Goal: Transaction & Acquisition: Purchase product/service

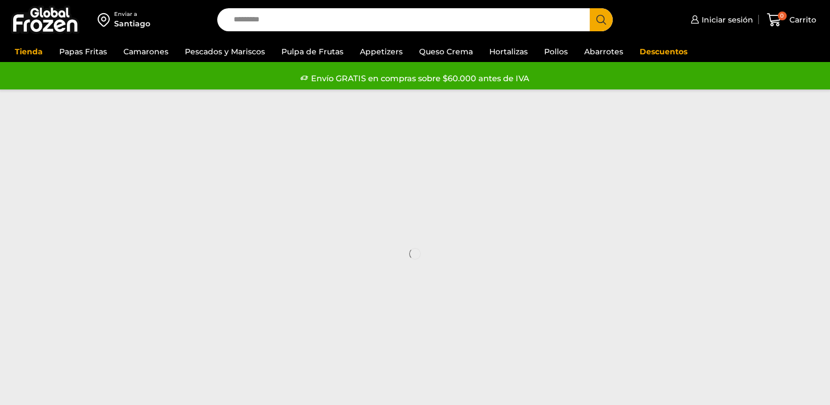
click at [320, 24] on input "Search input" at bounding box center [406, 19] width 356 height 23
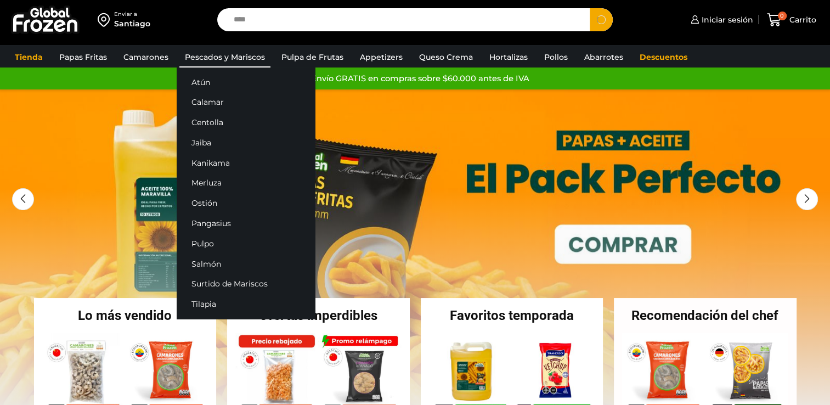
type input "****"
click at [235, 52] on link "Pescados y Mariscos" at bounding box center [224, 57] width 91 height 21
click at [220, 84] on link "Atún" at bounding box center [246, 82] width 138 height 20
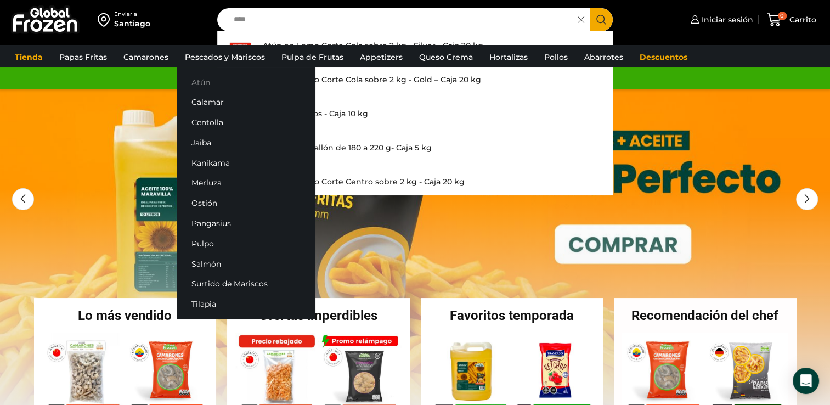
click at [220, 82] on link "Atún" at bounding box center [246, 82] width 138 height 20
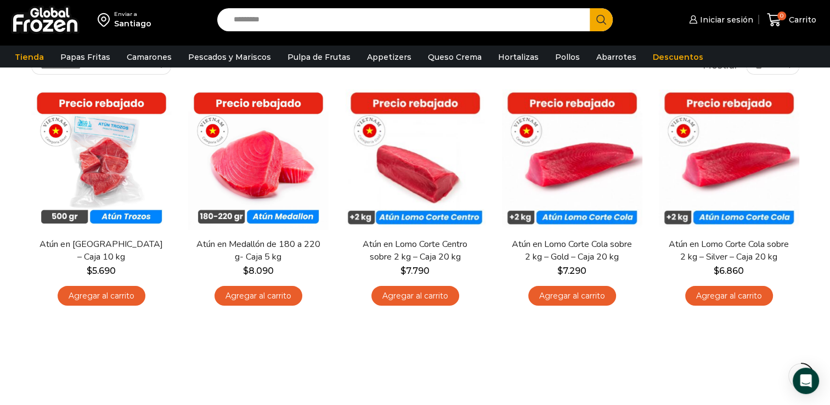
scroll to position [81, 0]
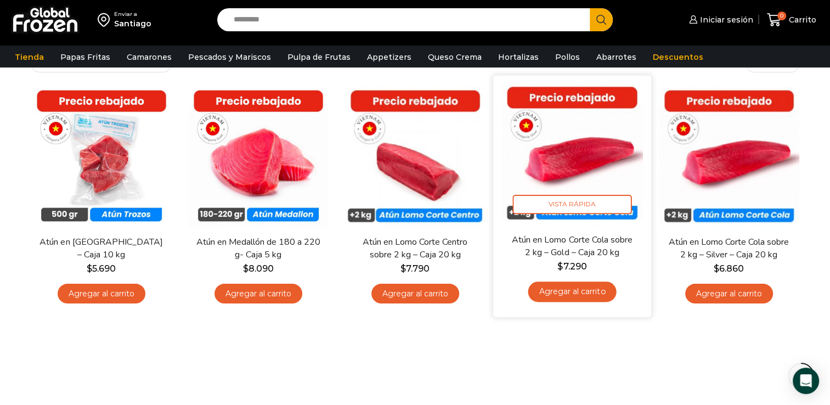
click at [544, 133] on img at bounding box center [571, 153] width 141 height 141
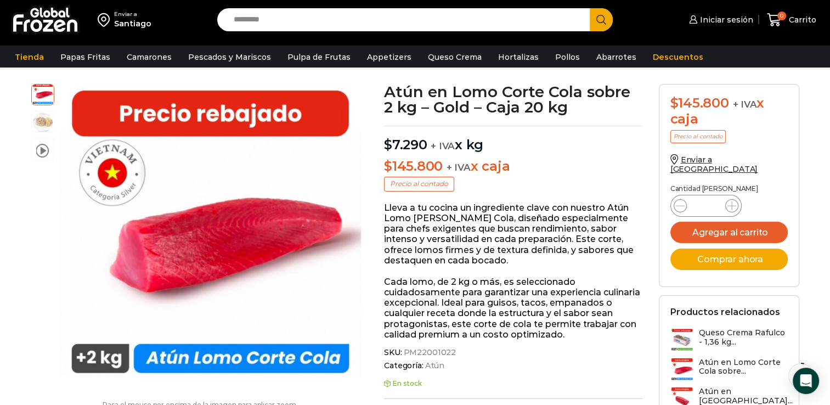
scroll to position [53, 0]
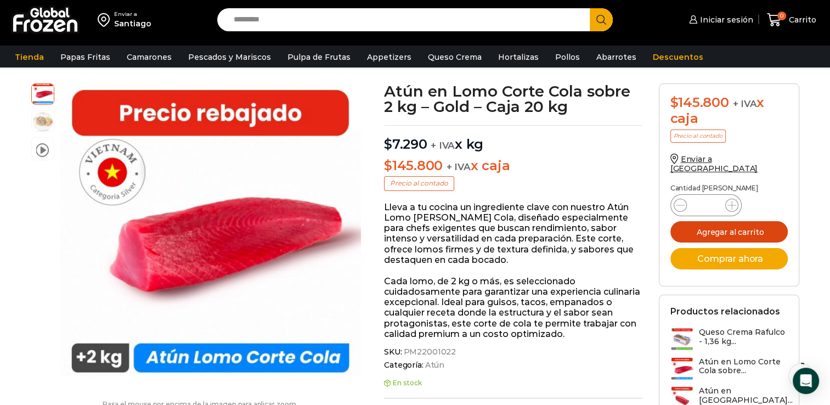
click at [699, 221] on button "Agregar al carrito" at bounding box center [728, 231] width 117 height 21
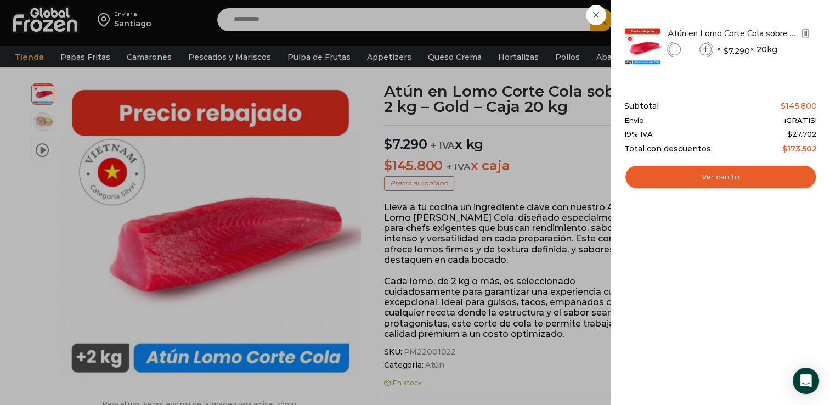
click at [705, 48] on icon at bounding box center [706, 50] width 6 height 6
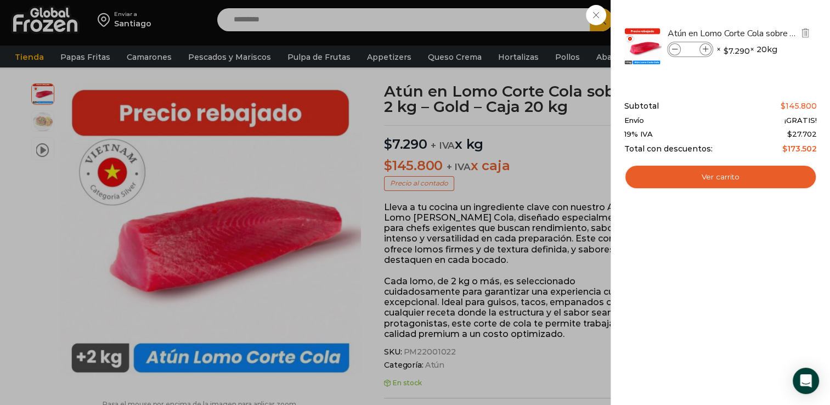
click at [705, 48] on icon at bounding box center [706, 50] width 6 height 6
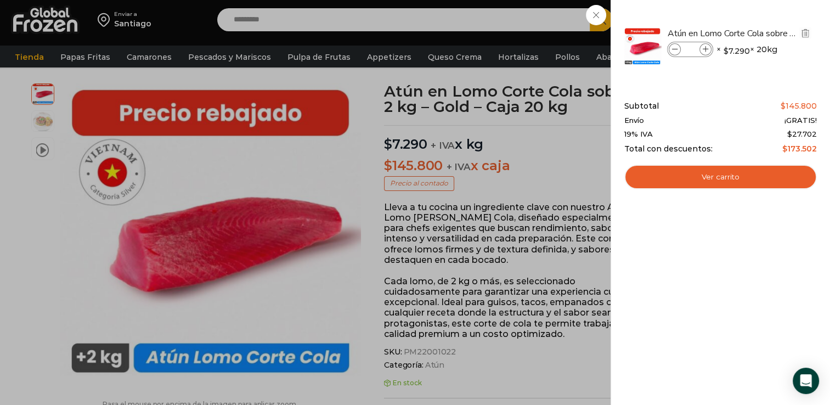
click at [705, 48] on icon at bounding box center [706, 50] width 6 height 6
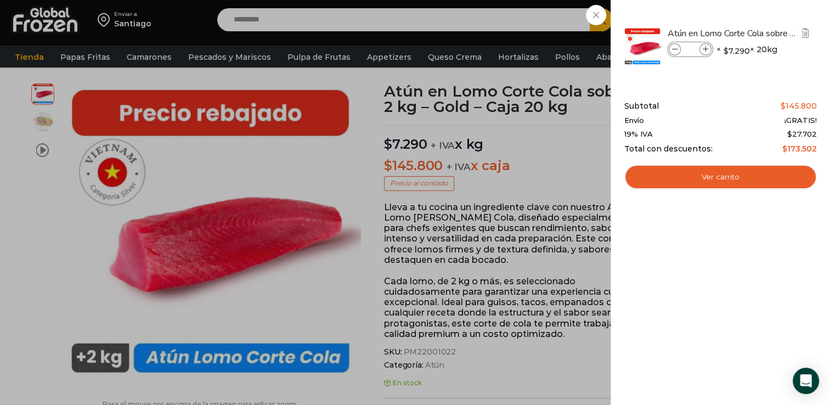
click at [705, 48] on icon at bounding box center [706, 50] width 6 height 6
type input "**"
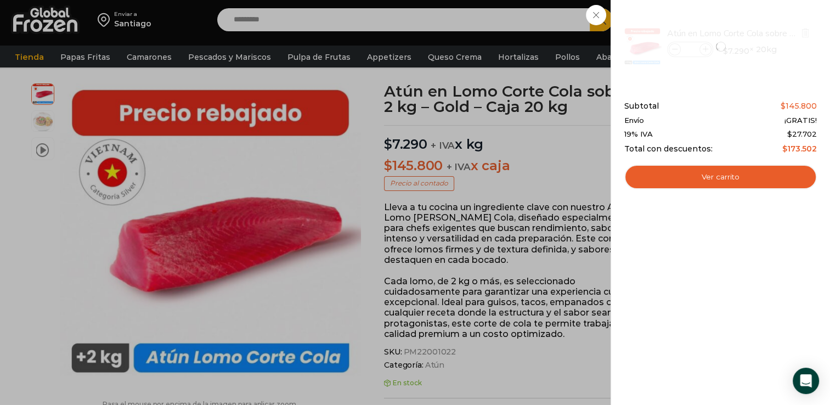
click at [676, 51] on div at bounding box center [720, 46] width 195 height 60
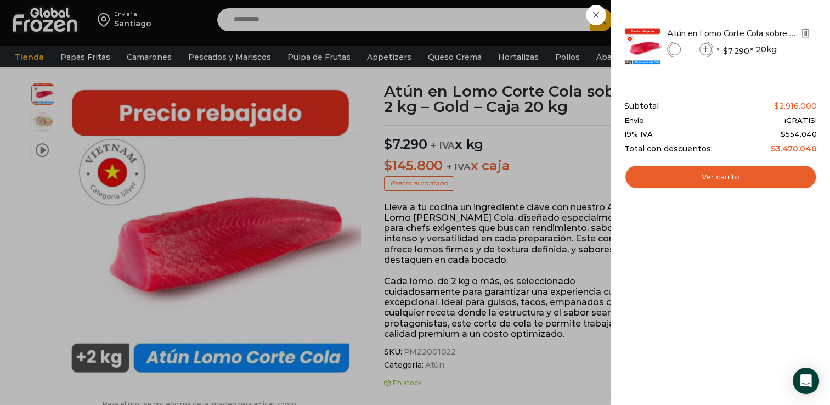
click at [672, 50] on icon at bounding box center [675, 50] width 6 height 6
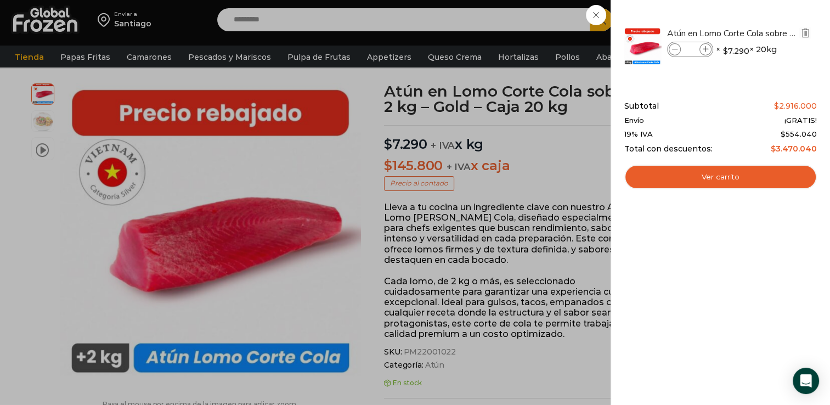
click at [672, 49] on icon at bounding box center [675, 50] width 6 height 6
type input "**"
drag, startPoint x: 671, startPoint y: 49, endPoint x: 676, endPoint y: 36, distance: 13.9
click at [676, 36] on link "Atún en Lomo Corte Cola sobre 2 kg - Gold – Caja 20 kg" at bounding box center [732, 33] width 131 height 12
click at [673, 47] on icon at bounding box center [675, 50] width 6 height 6
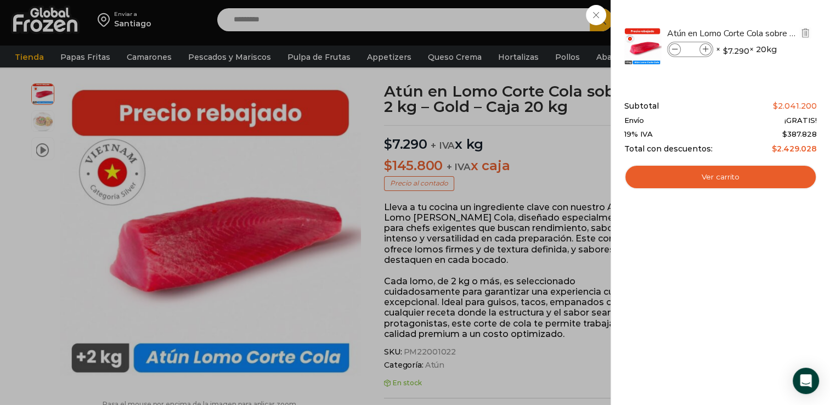
click at [673, 47] on icon at bounding box center [675, 50] width 6 height 6
type input "**"
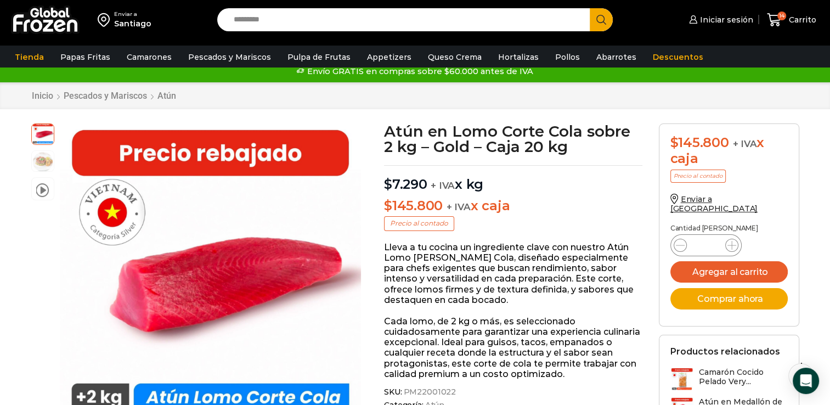
scroll to position [11, 0]
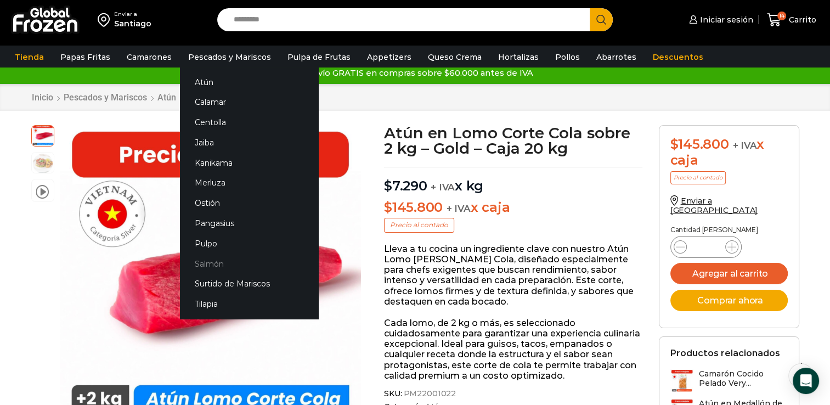
click at [213, 263] on link "Salmón" at bounding box center [249, 263] width 138 height 20
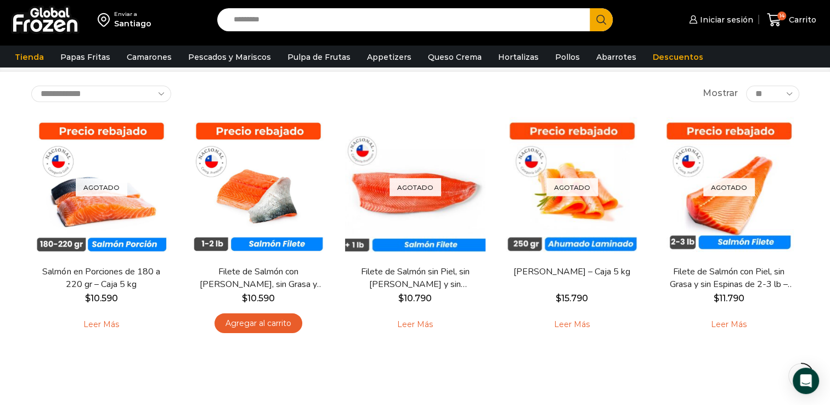
scroll to position [49, 0]
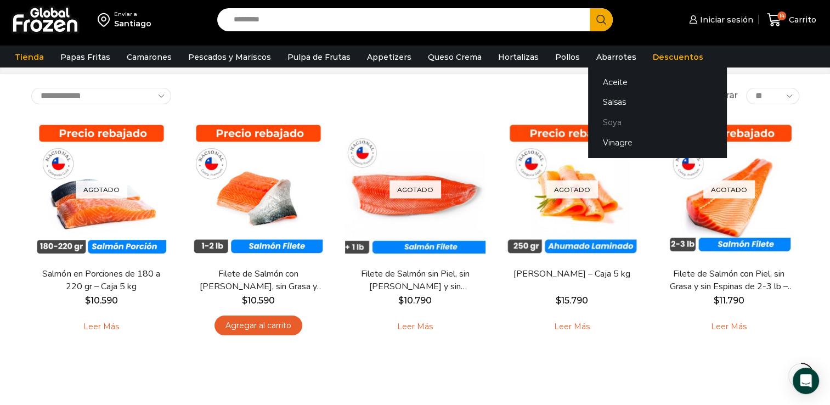
click at [599, 123] on link "Soya" at bounding box center [657, 122] width 138 height 20
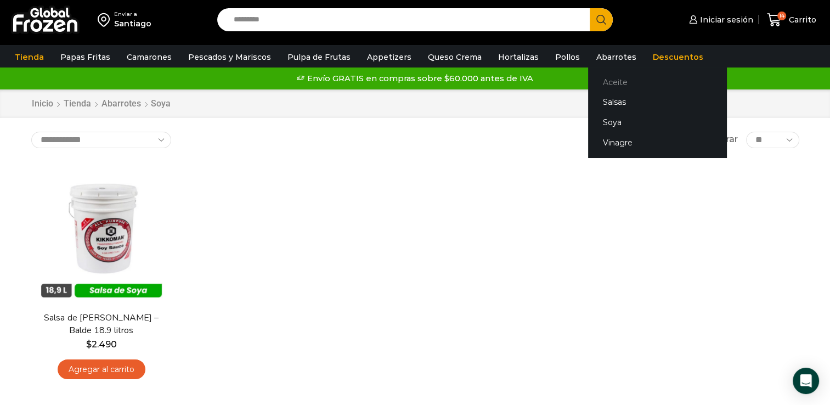
click at [590, 82] on link "Aceite" at bounding box center [657, 82] width 138 height 20
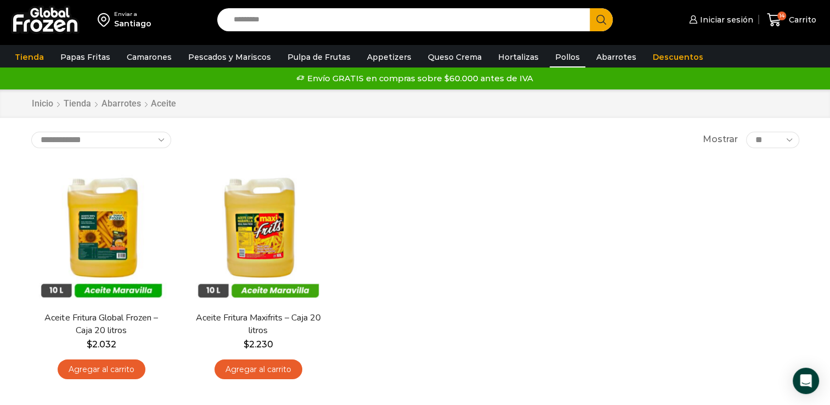
click at [550, 56] on link "Pollos" at bounding box center [567, 57] width 36 height 21
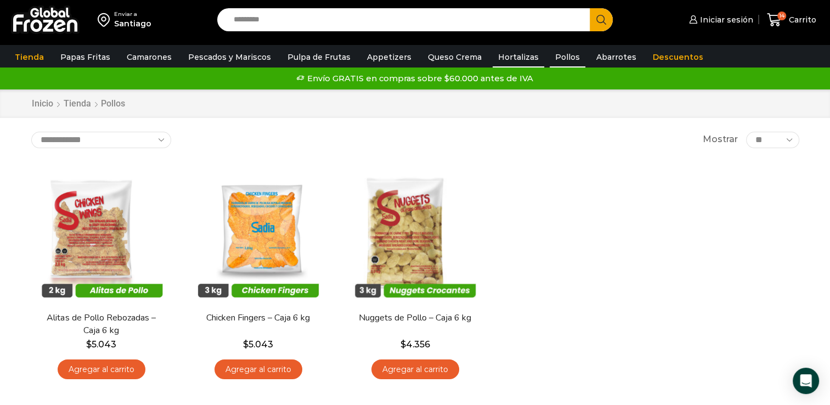
click at [513, 58] on link "Hortalizas" at bounding box center [518, 57] width 52 height 21
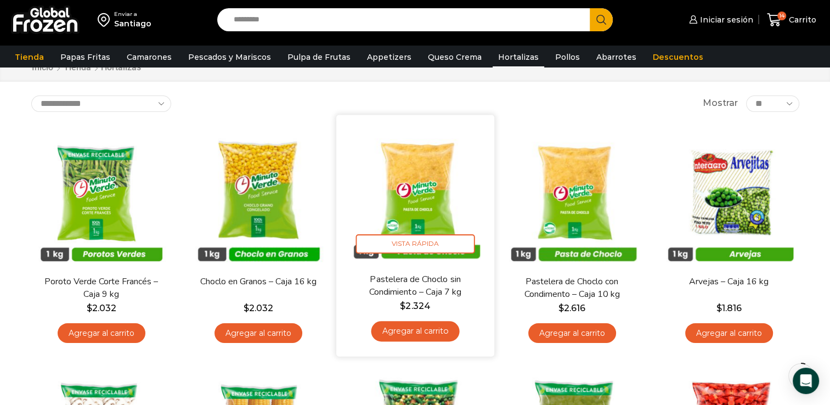
scroll to position [39, 0]
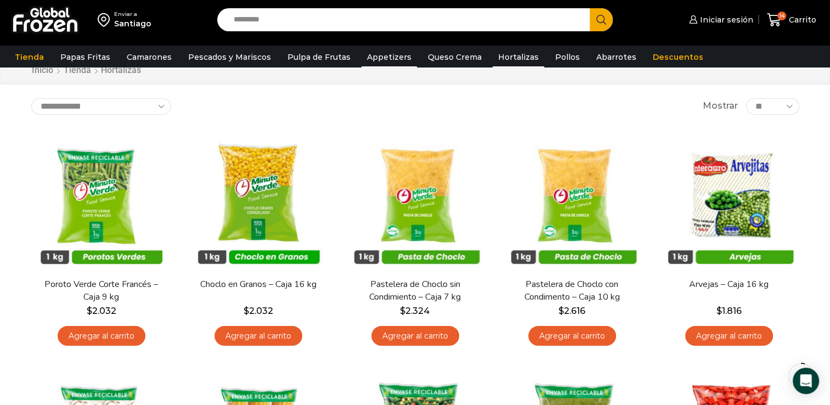
click at [368, 54] on link "Appetizers" at bounding box center [388, 57] width 55 height 21
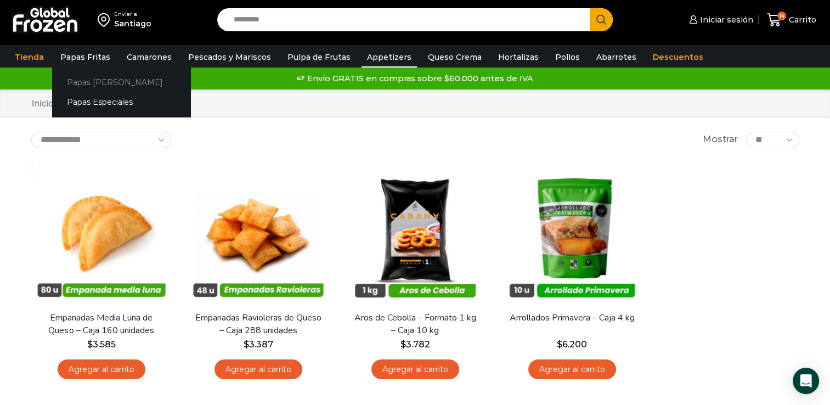
click at [104, 82] on link "Papas [PERSON_NAME]" at bounding box center [121, 82] width 138 height 20
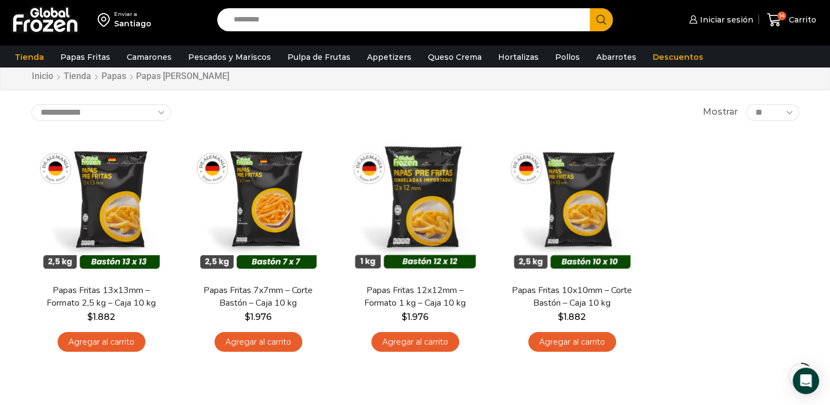
scroll to position [33, 0]
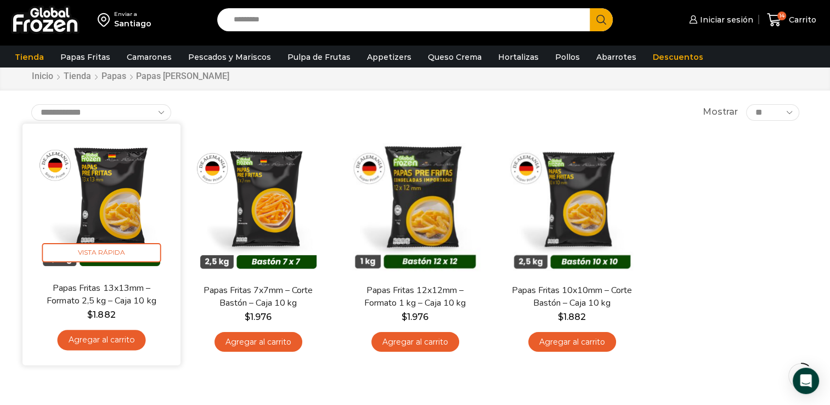
click at [85, 345] on link "Agregar al carrito" at bounding box center [101, 340] width 88 height 20
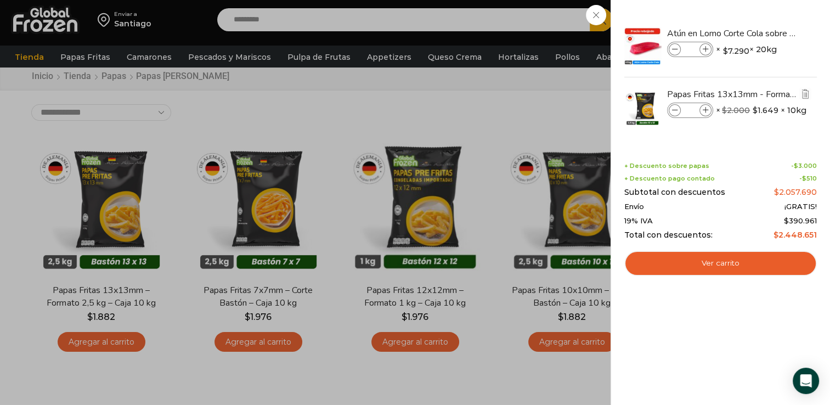
click at [688, 112] on input "*" at bounding box center [690, 110] width 16 height 12
click at [690, 114] on input "*" at bounding box center [690, 110] width 16 height 12
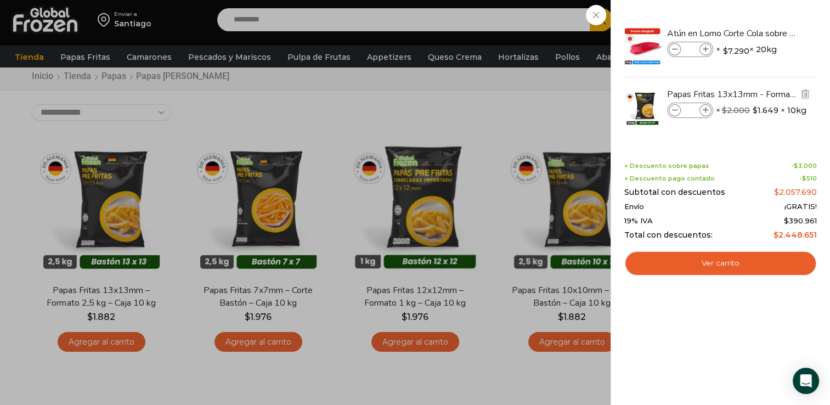
type input "****"
click at [703, 131] on li "Papas Fritas 13x13mm - Formato 2,5 kg - Caja 10 kg Papas Fritas 13x13mm - Forma…" at bounding box center [720, 107] width 195 height 60
click at [689, 107] on input "****" at bounding box center [690, 110] width 16 height 12
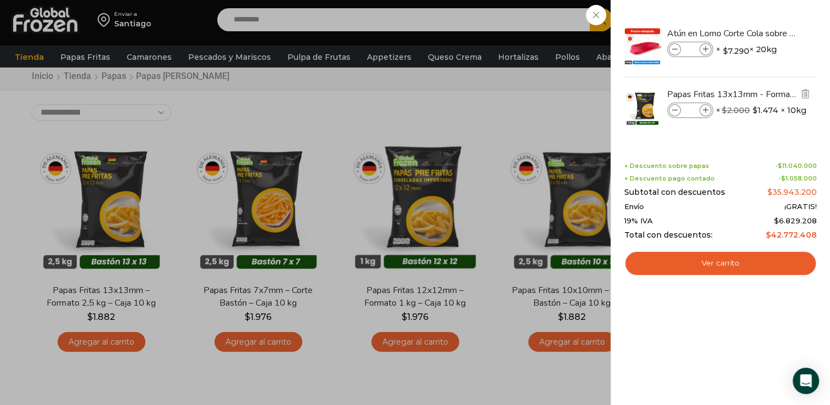
type input "***"
click at [689, 124] on li "Papas Fritas 13x13mm - Formato 2,5 kg - Caja 10 kg Papas Fritas 13x13mm - Forma…" at bounding box center [720, 107] width 195 height 60
click at [689, 128] on li "Papas Fritas 13x13mm - Formato 2,5 kg - Caja 10 kg Papas Fritas 13x13mm - Forma…" at bounding box center [720, 107] width 195 height 60
click at [670, 110] on span at bounding box center [675, 110] width 12 height 12
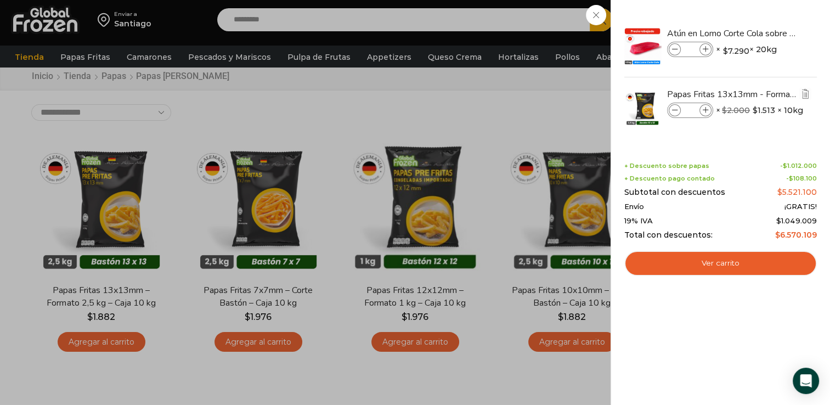
type input "***"
click at [808, 97] on img "Eliminar Papas Fritas 13x13mm - Formato 2,5 kg - Caja 10 kg del carrito" at bounding box center [805, 94] width 10 height 10
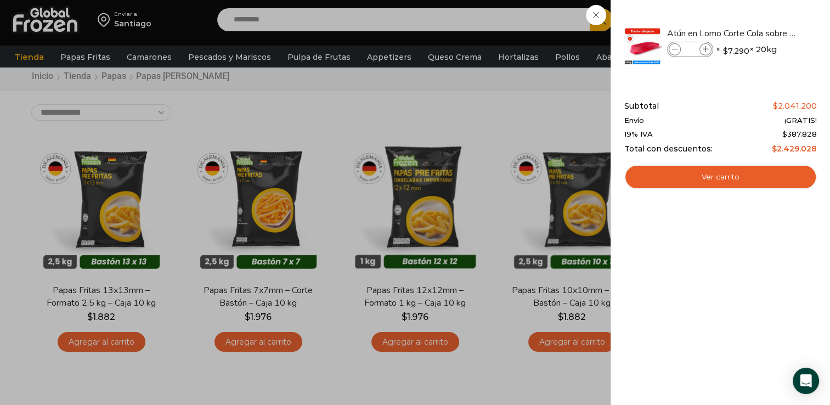
click at [764, 19] on div "14 [GEOGRAPHIC_DATA] 14 14 Shopping Cart" at bounding box center [791, 20] width 55 height 26
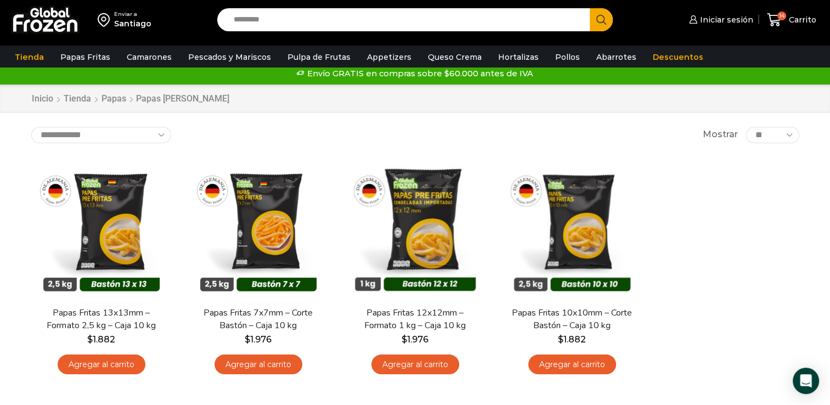
scroll to position [11, 0]
